Goal: Task Accomplishment & Management: Manage account settings

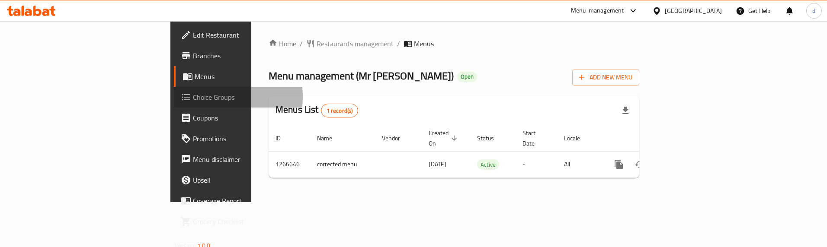
click at [193, 97] on span "Choice Groups" at bounding box center [247, 97] width 109 height 10
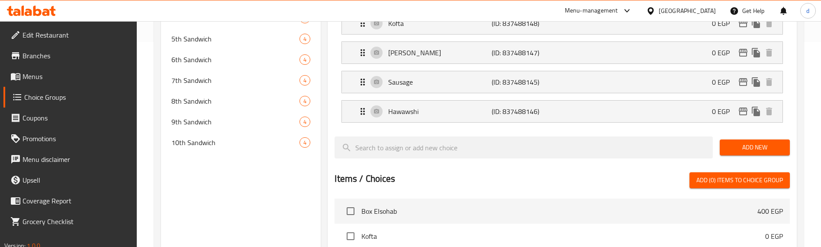
scroll to position [216, 0]
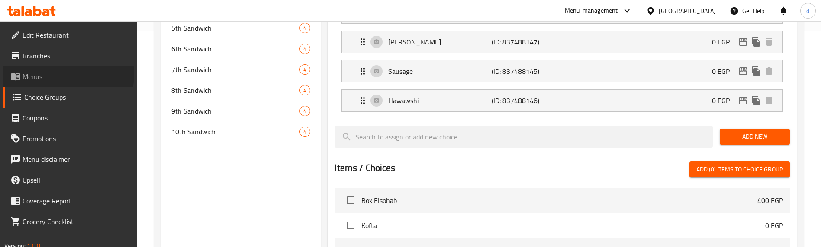
click at [68, 75] on span "Menus" at bounding box center [76, 76] width 108 height 10
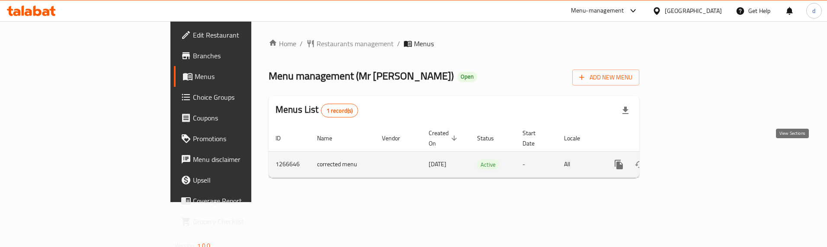
click at [687, 160] on icon "enhanced table" at bounding box center [681, 165] width 10 height 10
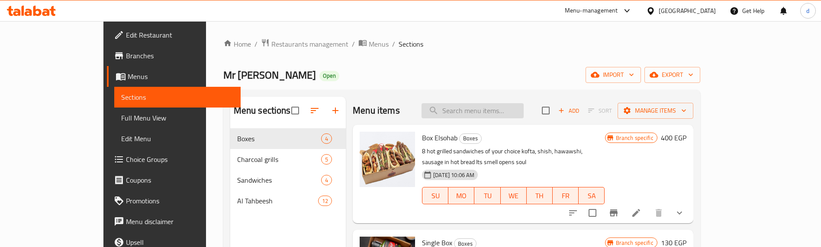
click at [520, 112] on input "search" at bounding box center [472, 110] width 102 height 15
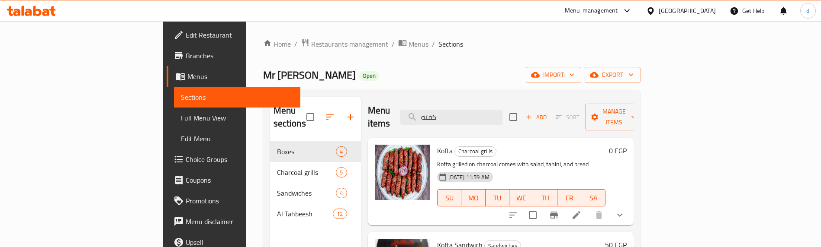
scroll to position [43, 0]
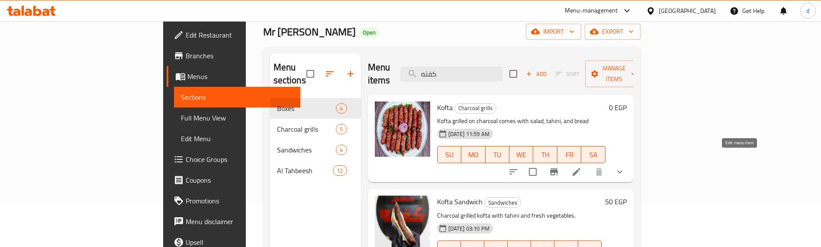
type input "كفته"
click at [581, 167] on icon at bounding box center [576, 172] width 10 height 10
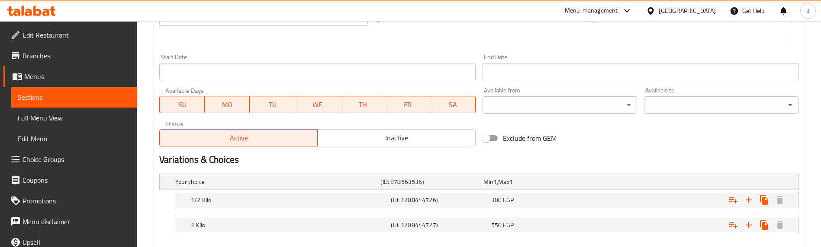
scroll to position [396, 0]
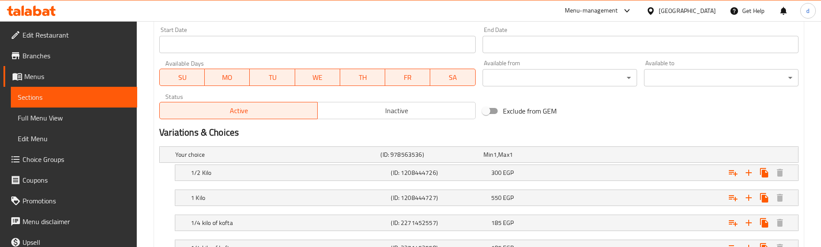
scroll to position [446, 0]
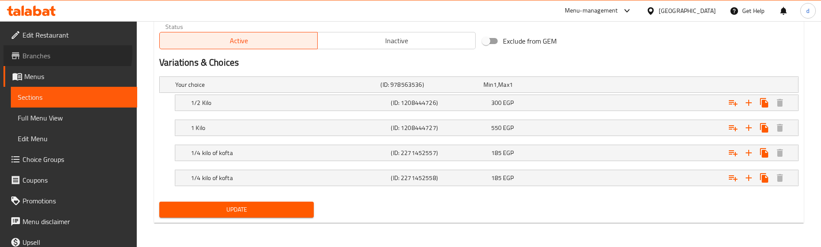
click at [59, 53] on span "Branches" at bounding box center [76, 56] width 108 height 10
